Goal: Find specific page/section: Find specific page/section

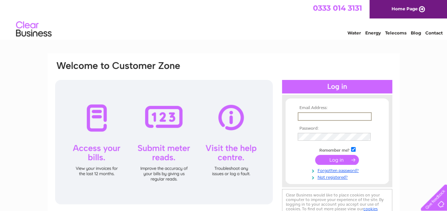
click at [304, 115] on input "text" at bounding box center [334, 116] width 74 height 9
type input "[PERSON_NAME][EMAIL_ADDRESS][DOMAIN_NAME]"
click at [334, 155] on input "submit" at bounding box center [337, 159] width 44 height 10
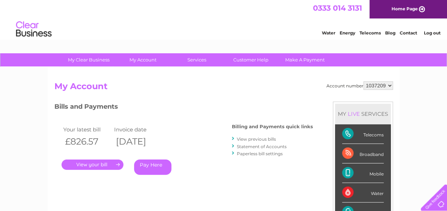
click at [92, 166] on link "." at bounding box center [92, 165] width 62 height 10
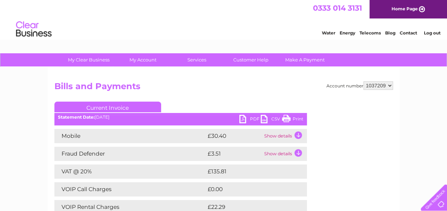
click at [435, 32] on link "Log out" at bounding box center [431, 32] width 17 height 5
